Goal: Task Accomplishment & Management: Complete application form

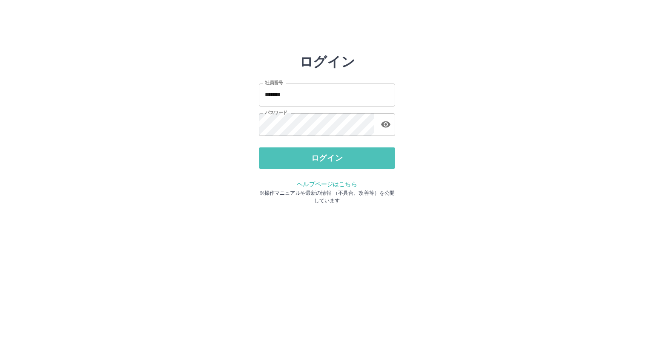
click at [343, 162] on button "ログイン" at bounding box center [327, 157] width 136 height 21
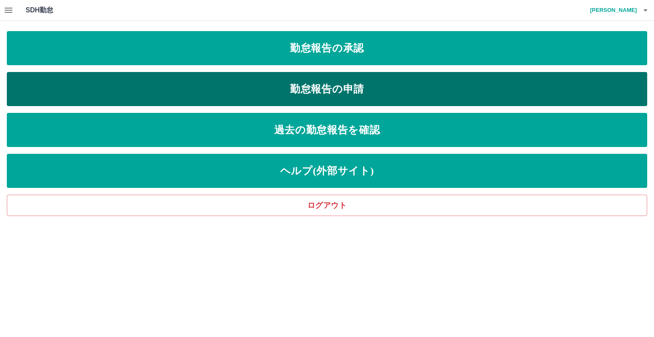
click at [297, 87] on link "勤怠報告の申請" at bounding box center [327, 89] width 641 height 34
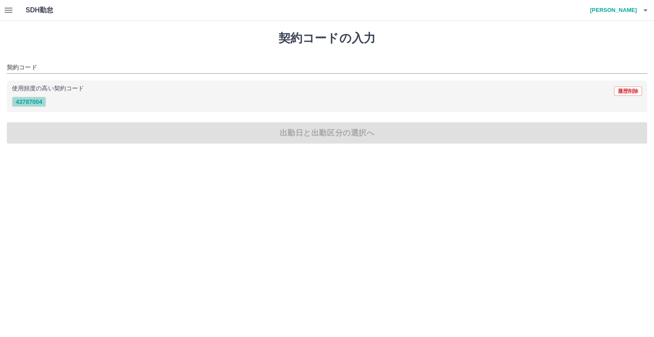
click at [29, 101] on button "43787004" at bounding box center [29, 102] width 34 height 10
type input "********"
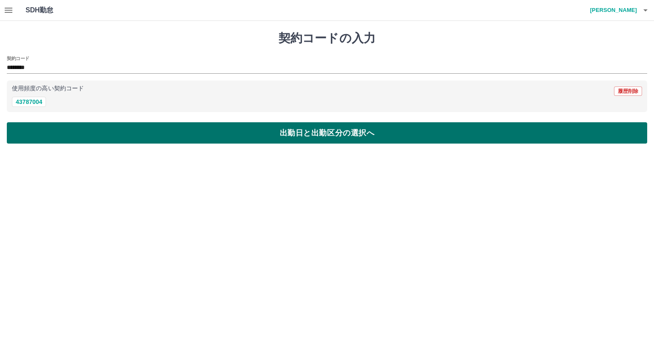
click at [69, 138] on button "出勤日と出勤区分の選択へ" at bounding box center [327, 132] width 641 height 21
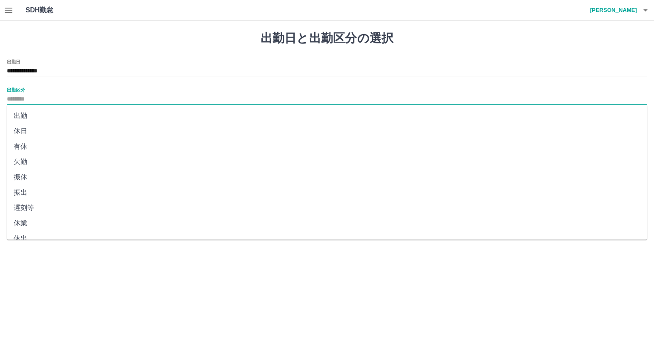
click at [24, 101] on input "出勤区分" at bounding box center [327, 99] width 641 height 11
click at [28, 117] on li "出勤" at bounding box center [327, 115] width 641 height 15
type input "**"
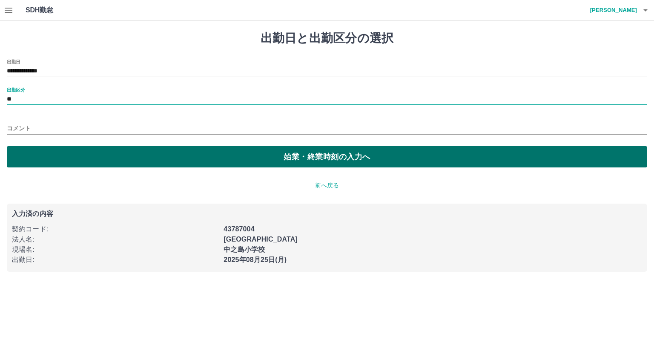
click at [42, 156] on button "始業・終業時刻の入力へ" at bounding box center [327, 156] width 641 height 21
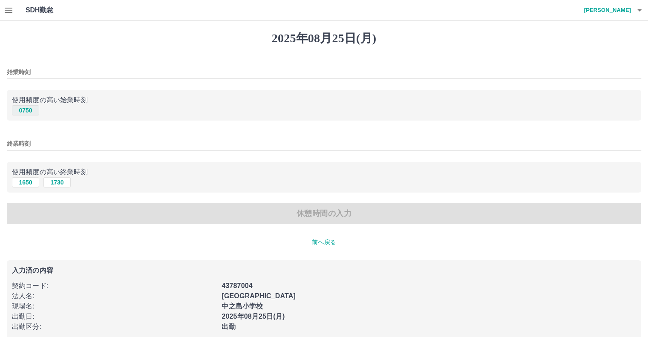
click at [32, 112] on button "0750" at bounding box center [25, 110] width 27 height 10
type input "****"
click at [29, 180] on button "1650" at bounding box center [25, 182] width 27 height 10
type input "****"
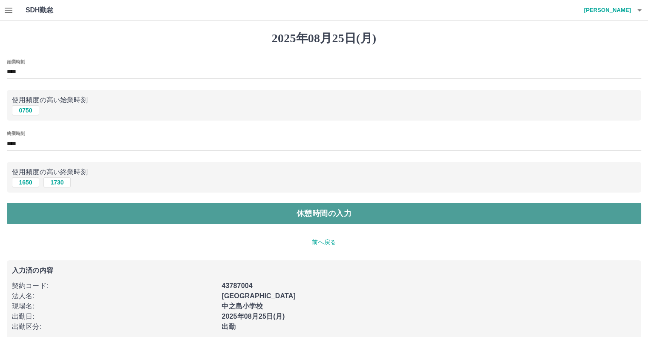
click at [48, 213] on button "休憩時間の入力" at bounding box center [324, 213] width 634 height 21
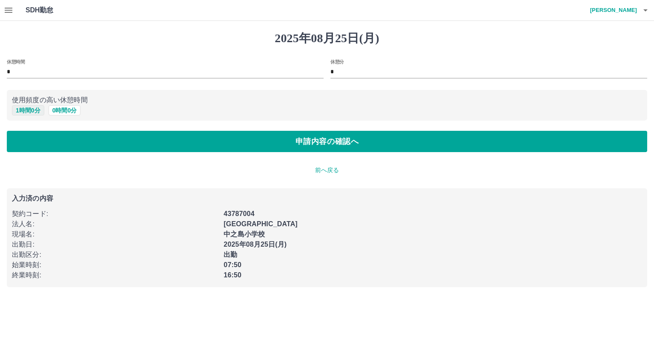
click at [25, 109] on button "1 時間 0 分" at bounding box center [28, 110] width 32 height 10
type input "*"
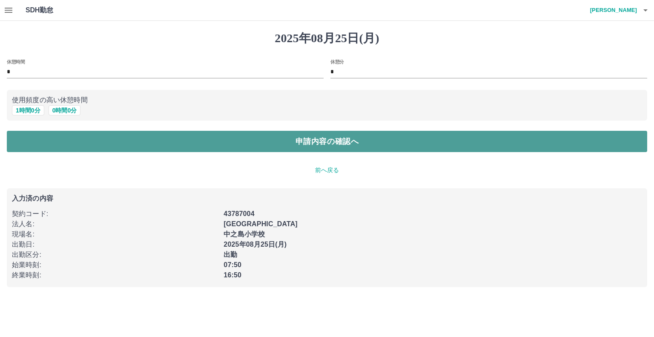
click at [82, 146] on button "申請内容の確認へ" at bounding box center [327, 141] width 641 height 21
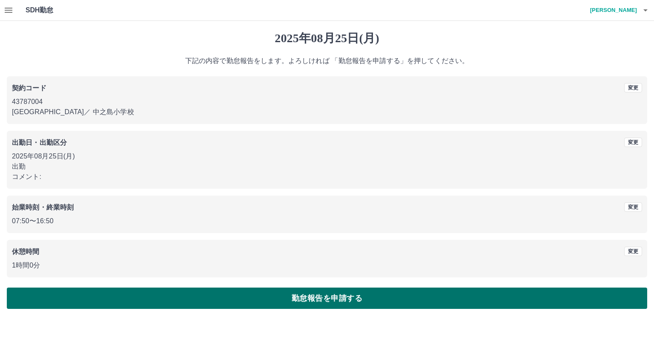
click at [239, 297] on button "勤怠報告を申請する" at bounding box center [327, 298] width 641 height 21
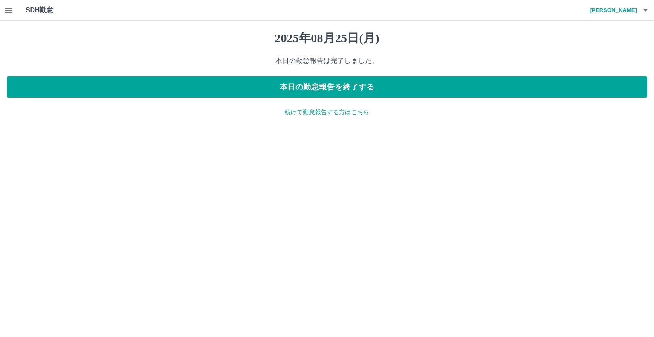
click at [5, 10] on icon "button" at bounding box center [9, 10] width 8 height 5
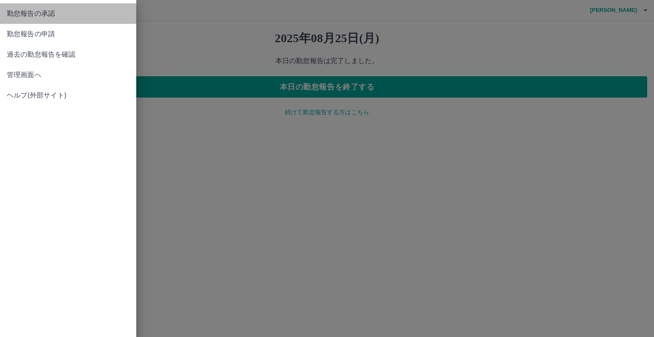
click at [27, 15] on span "勤怠報告の承認" at bounding box center [68, 14] width 123 height 10
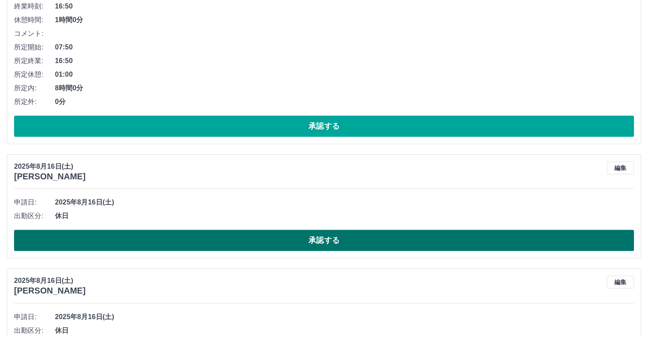
scroll to position [895, 0]
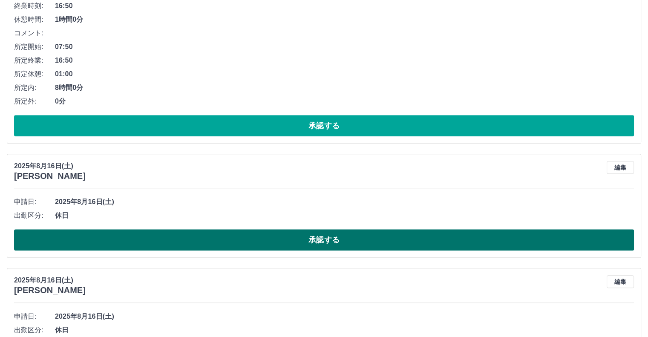
click at [206, 238] on button "承認する" at bounding box center [324, 239] width 620 height 21
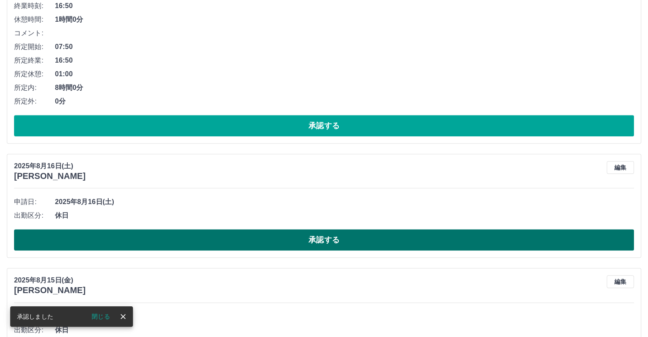
click at [197, 240] on button "承認する" at bounding box center [324, 239] width 620 height 21
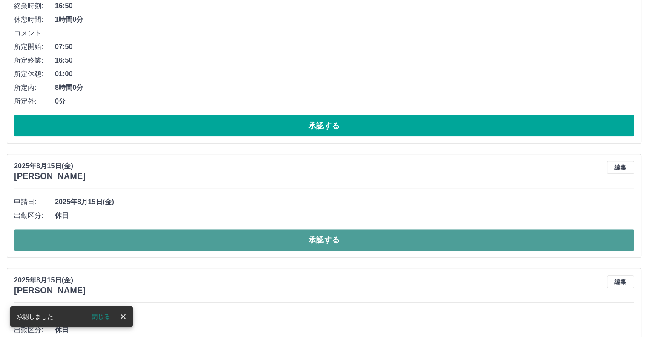
click at [193, 238] on button "承認する" at bounding box center [324, 239] width 620 height 21
click at [196, 235] on button "承認する" at bounding box center [324, 239] width 620 height 21
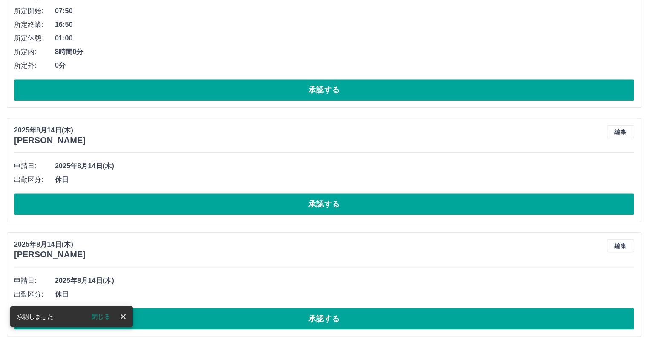
scroll to position [939, 0]
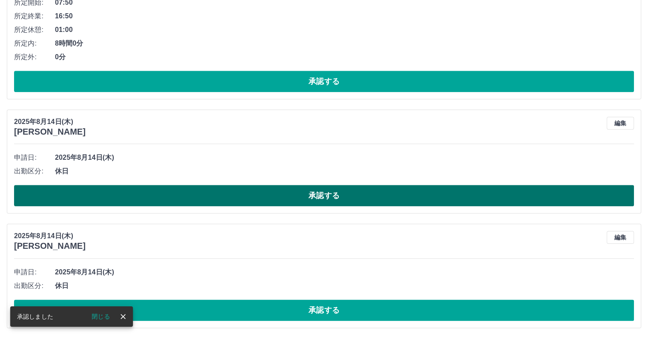
click at [233, 199] on button "承認する" at bounding box center [324, 195] width 620 height 21
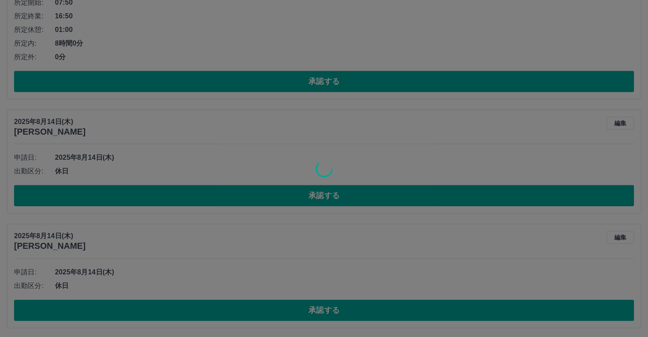
scroll to position [825, 0]
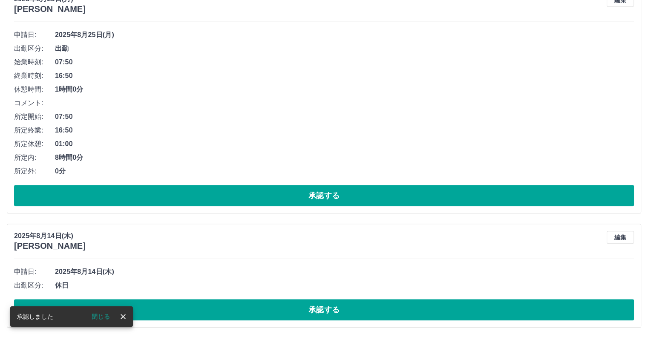
click at [213, 309] on button "承認する" at bounding box center [324, 309] width 620 height 21
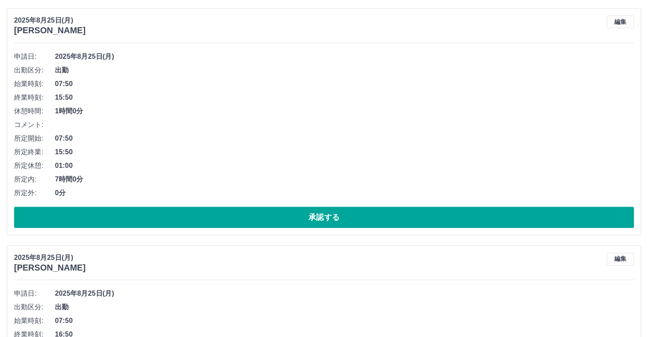
scroll to position [625, 0]
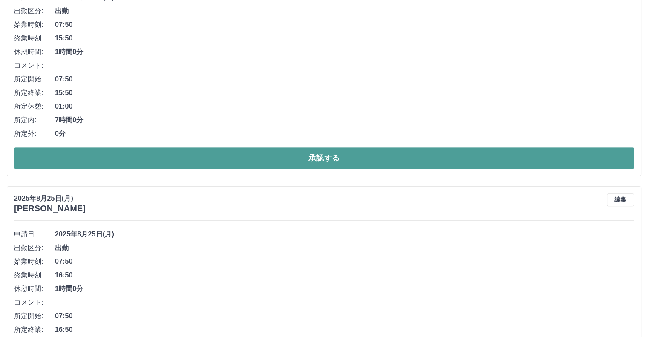
click at [320, 161] on button "承認する" at bounding box center [324, 157] width 620 height 21
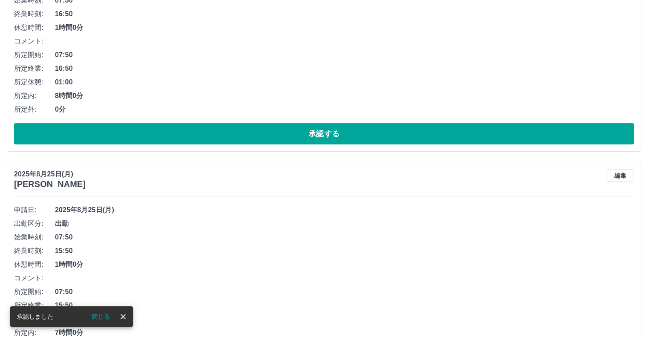
scroll to position [176, 0]
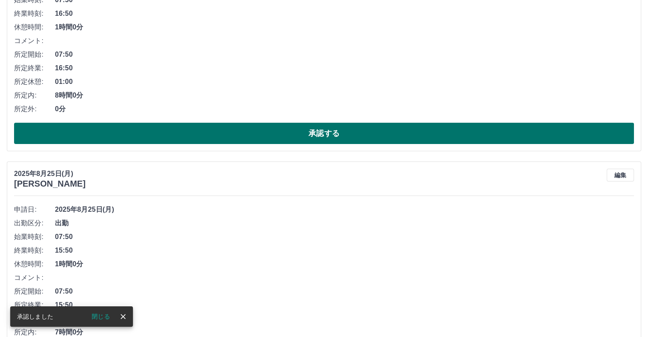
click at [344, 135] on button "承認する" at bounding box center [324, 133] width 620 height 21
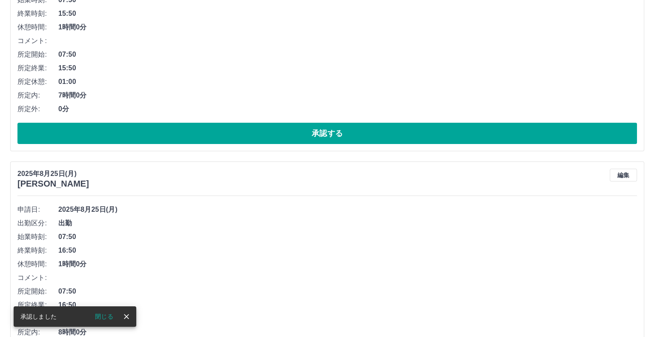
scroll to position [0, 0]
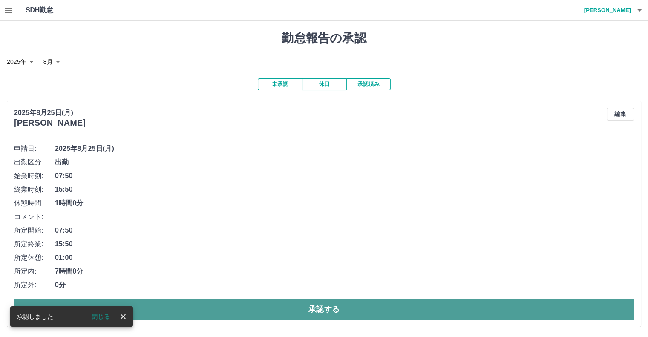
click at [298, 303] on button "承認する" at bounding box center [324, 309] width 620 height 21
click at [325, 303] on button "承認する" at bounding box center [324, 309] width 620 height 21
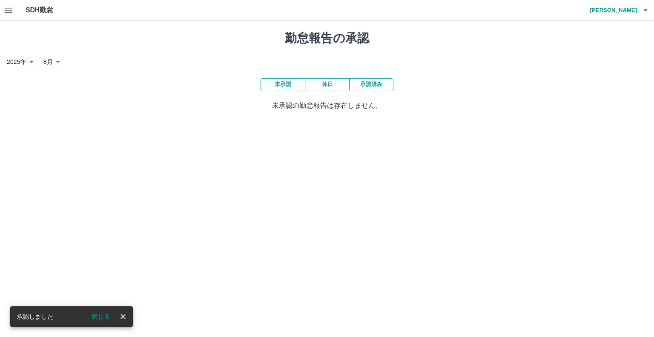
click at [325, 77] on div "勤怠報告の承認 [DATE] **** 8月 * 未承認 休日 承認済み 未承認の勤怠報告は存在しません。" at bounding box center [327, 71] width 654 height 100
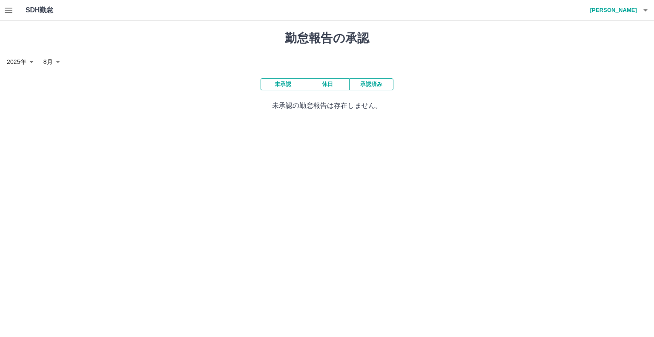
click at [325, 83] on button "休日" at bounding box center [327, 84] width 44 height 12
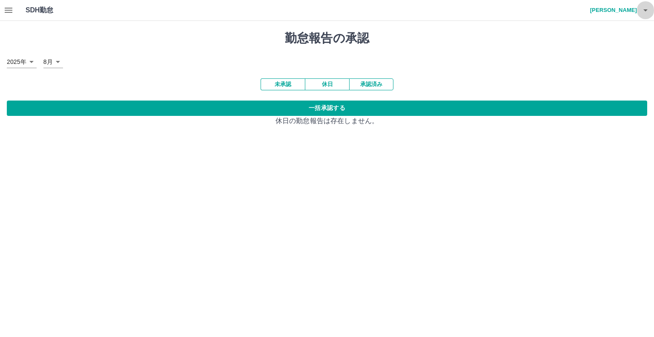
click at [639, 8] on button "button" at bounding box center [645, 10] width 17 height 20
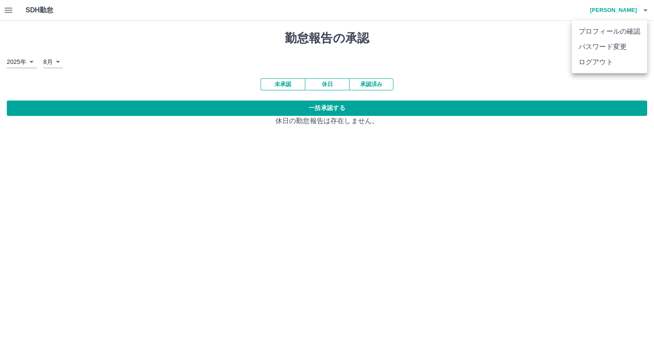
click at [623, 60] on li "ログアウト" at bounding box center [609, 62] width 75 height 15
